Goal: Register for event/course

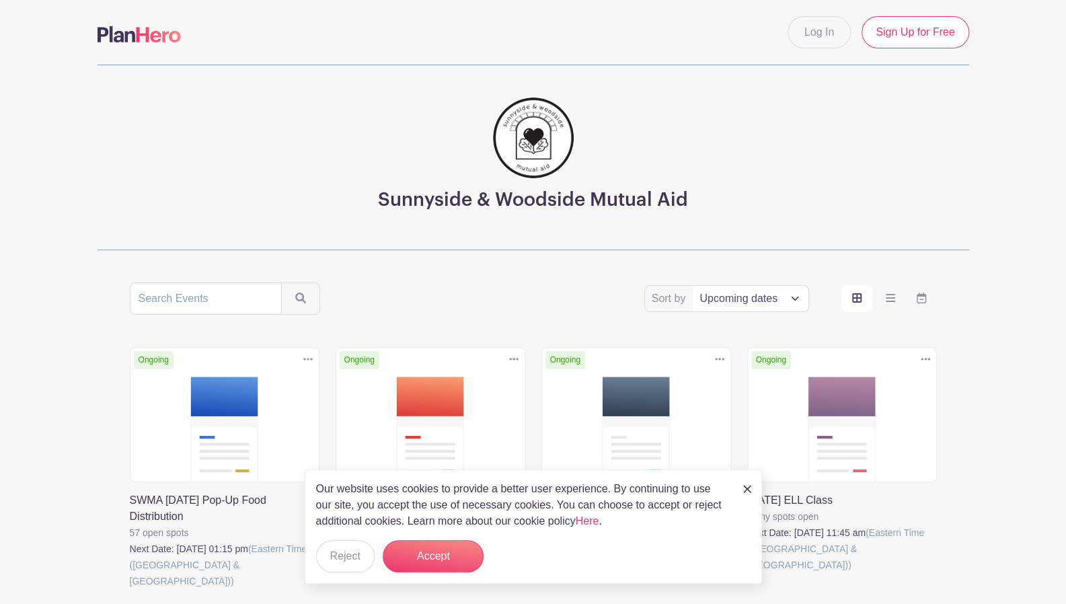
click at [742, 492] on div "Our website uses cookies to provide a better user experience. By continuing to …" at bounding box center [533, 527] width 457 height 114
click at [749, 486] on img at bounding box center [747, 489] width 8 height 8
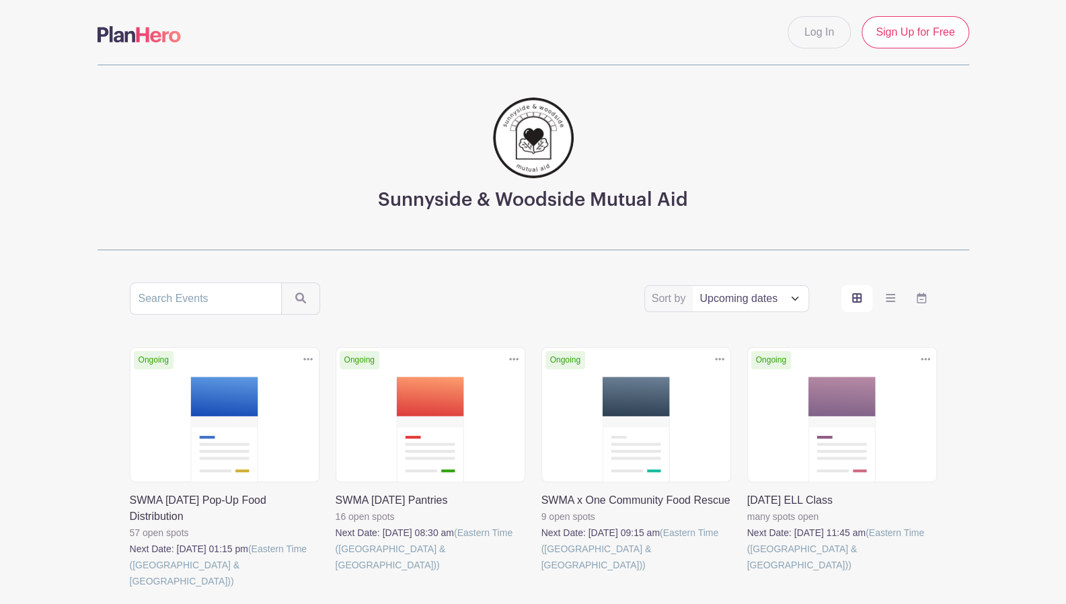
click at [542, 573] on link at bounding box center [542, 573] width 0 height 0
click at [336, 573] on link at bounding box center [336, 573] width 0 height 0
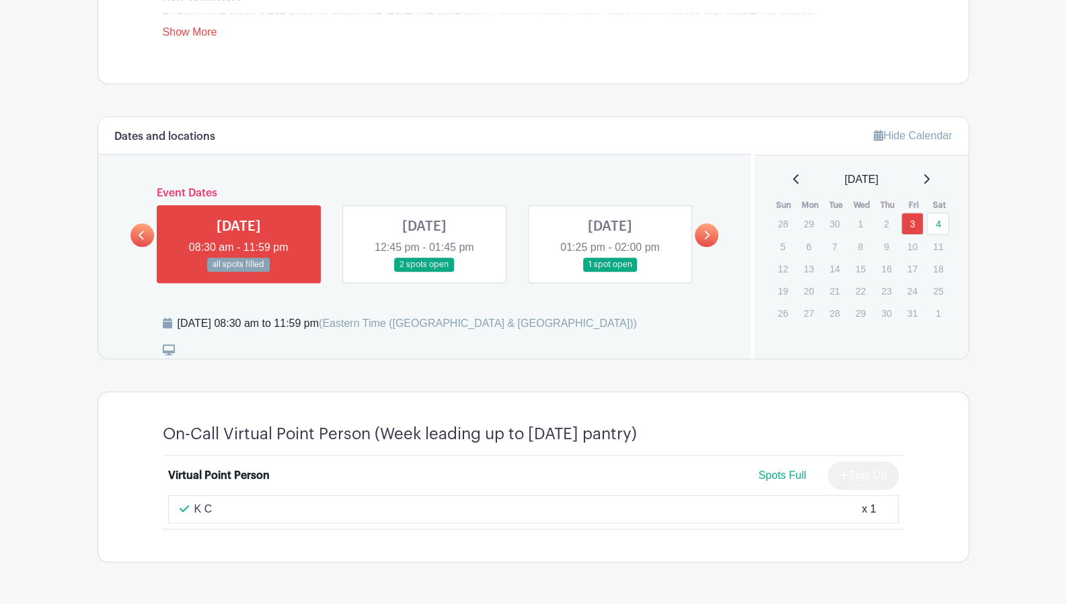
scroll to position [599, 0]
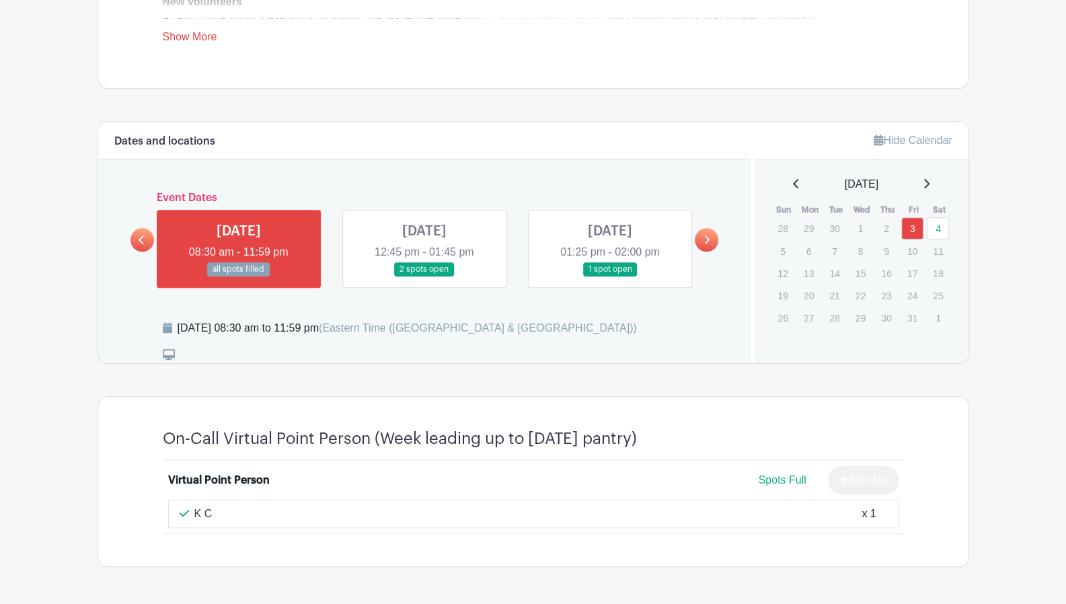
click at [424, 276] on link at bounding box center [424, 276] width 0 height 0
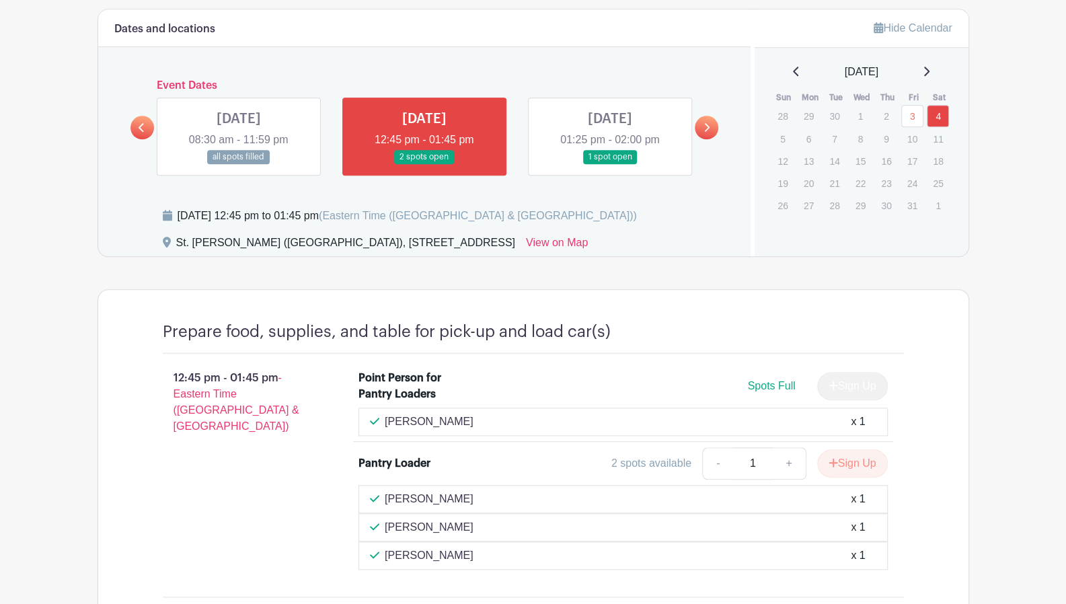
scroll to position [709, 0]
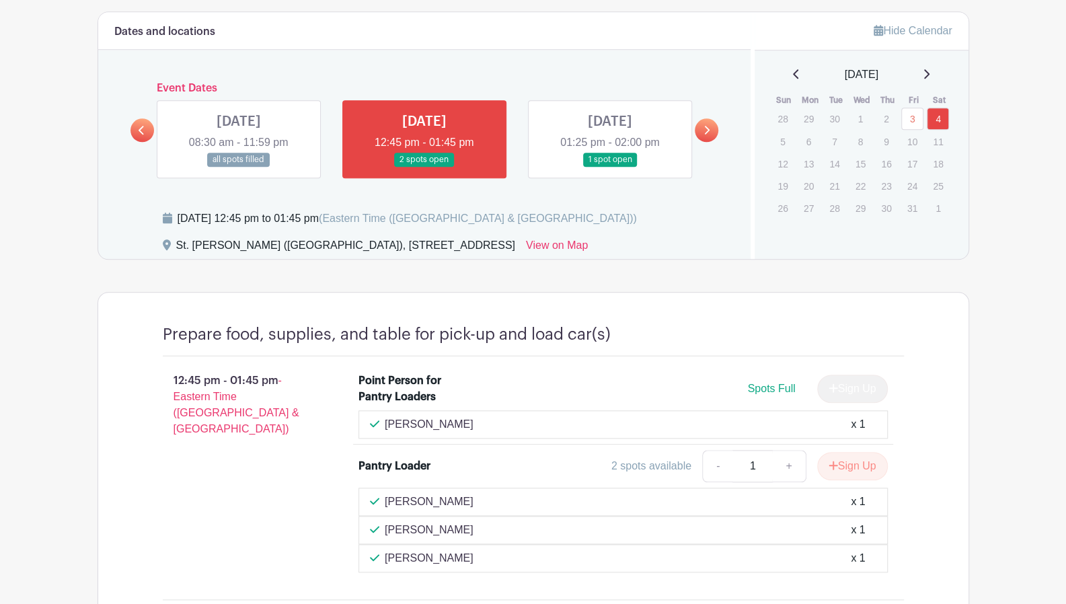
click at [610, 167] on link at bounding box center [610, 167] width 0 height 0
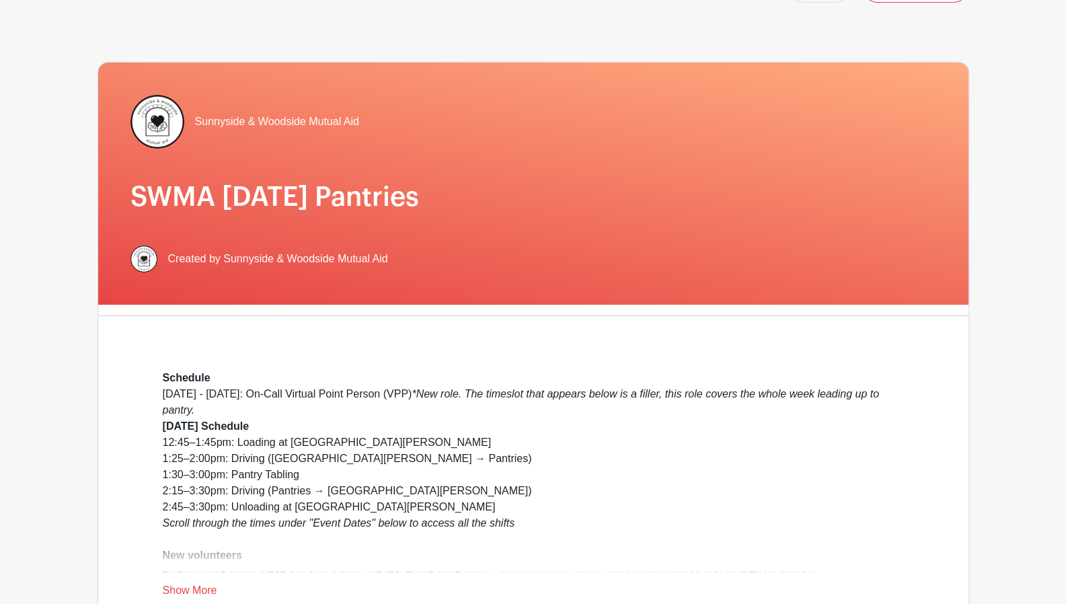
scroll to position [43, 0]
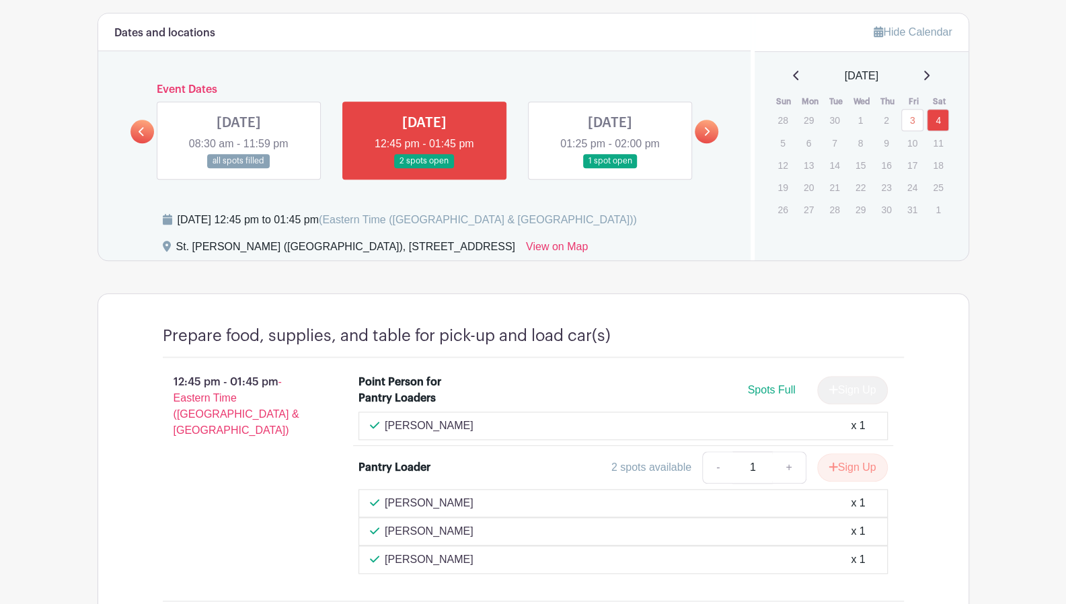
scroll to position [709, 0]
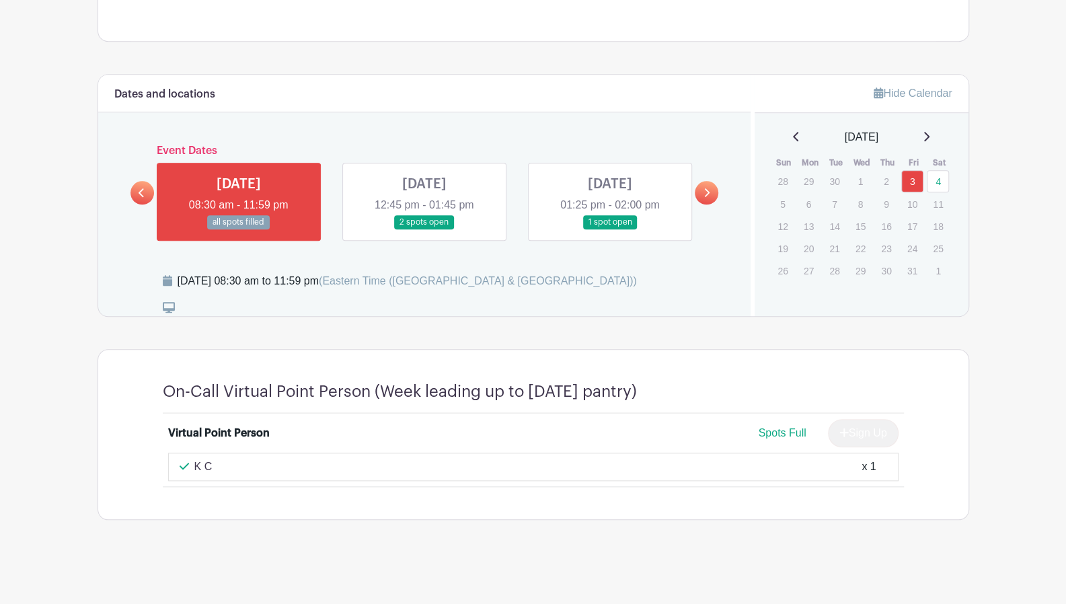
scroll to position [599, 0]
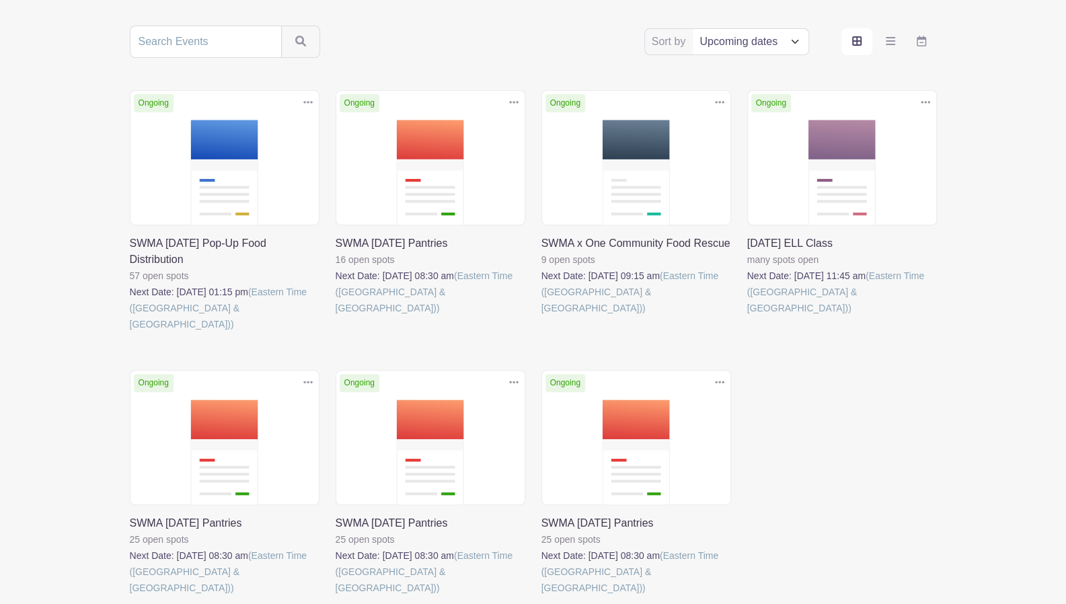
scroll to position [264, 0]
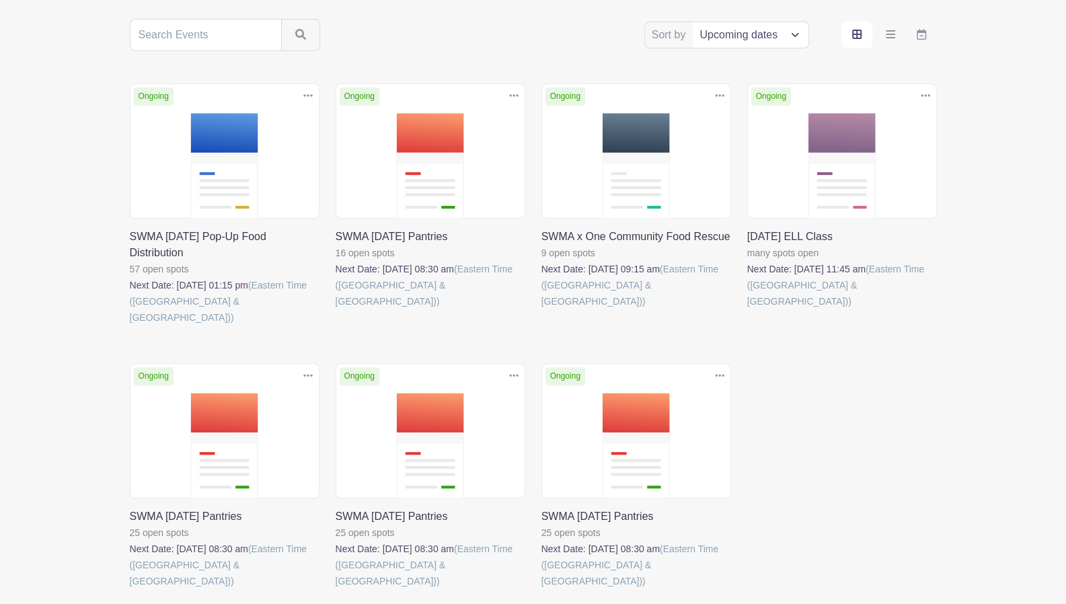
click at [336, 309] on link at bounding box center [336, 309] width 0 height 0
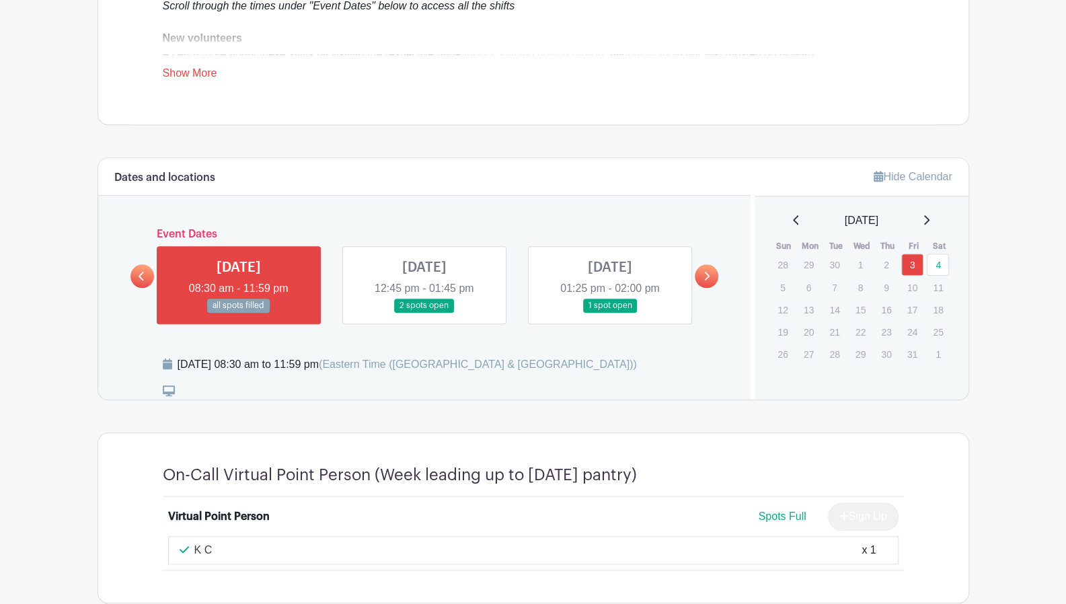
scroll to position [643, 0]
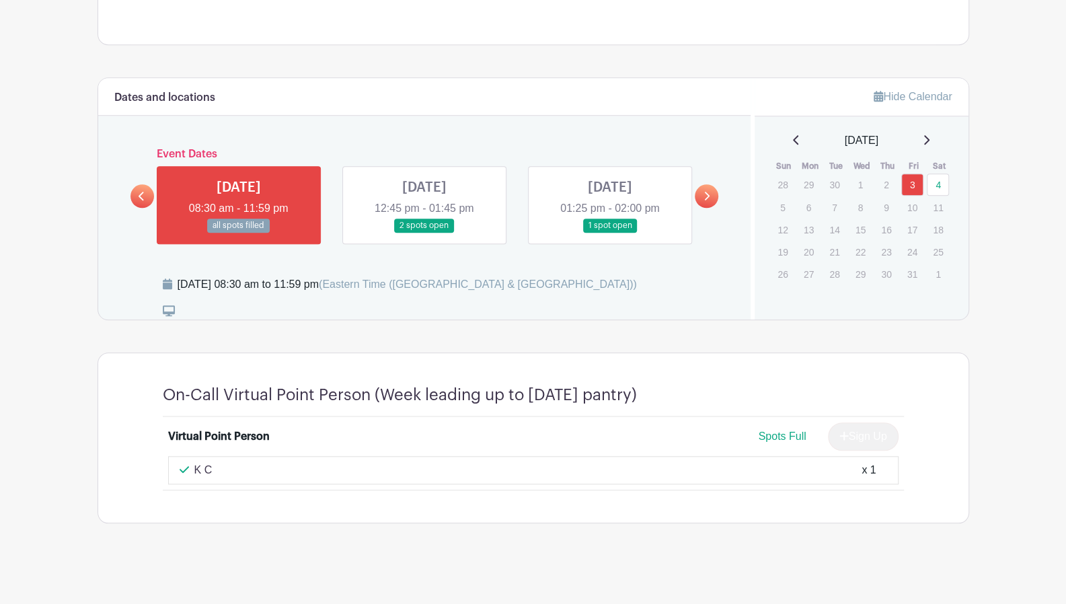
click at [424, 233] on link at bounding box center [424, 233] width 0 height 0
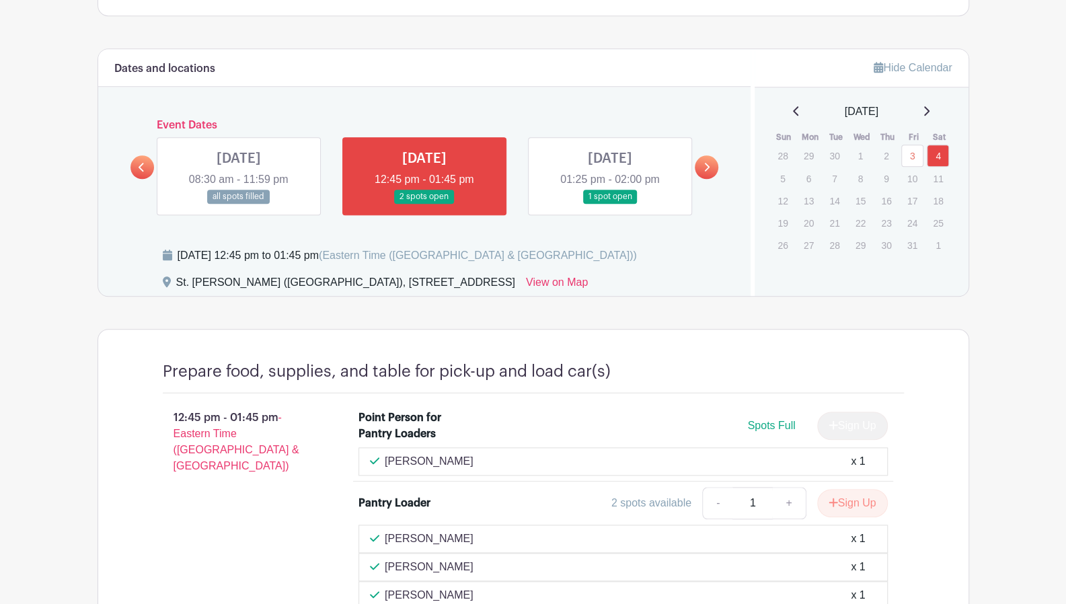
scroll to position [556, 0]
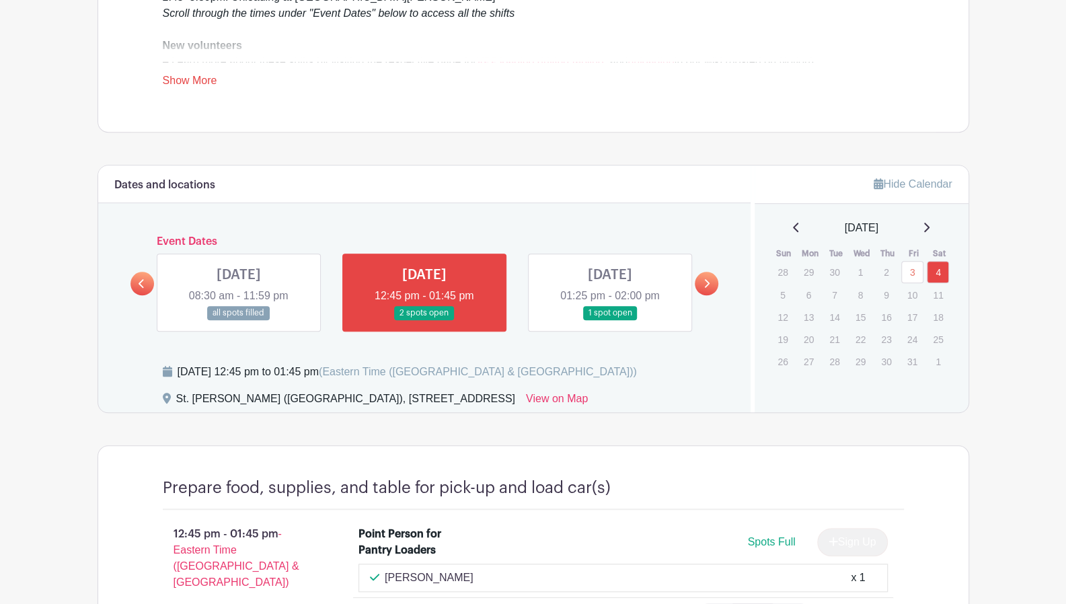
click at [610, 320] on link at bounding box center [610, 320] width 0 height 0
